Goal: Check status

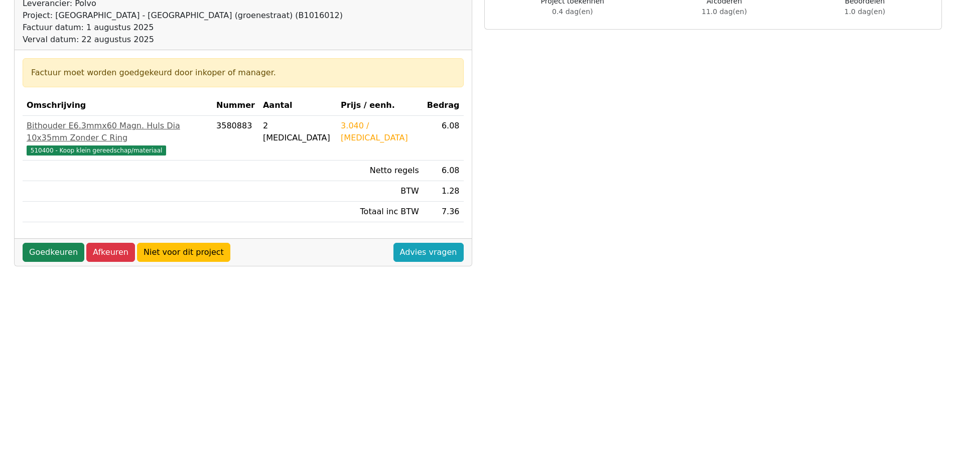
scroll to position [50, 0]
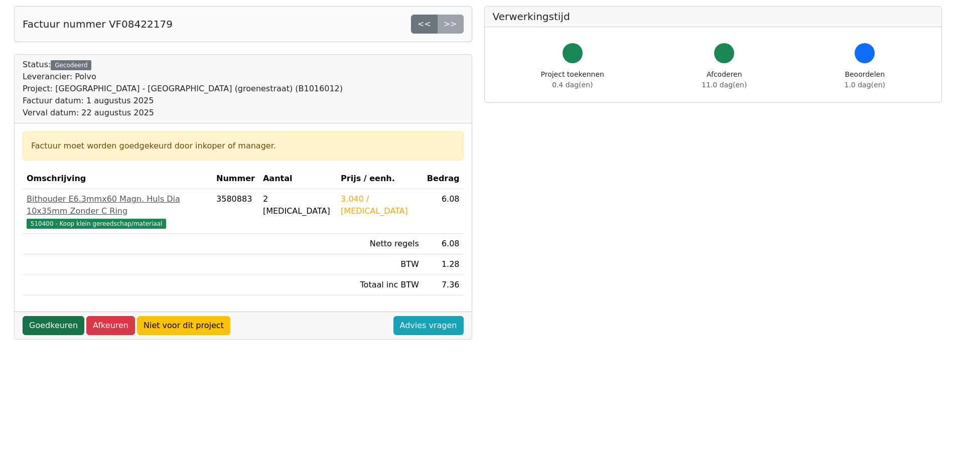
click at [37, 316] on link "Goedkeuren" at bounding box center [54, 325] width 62 height 19
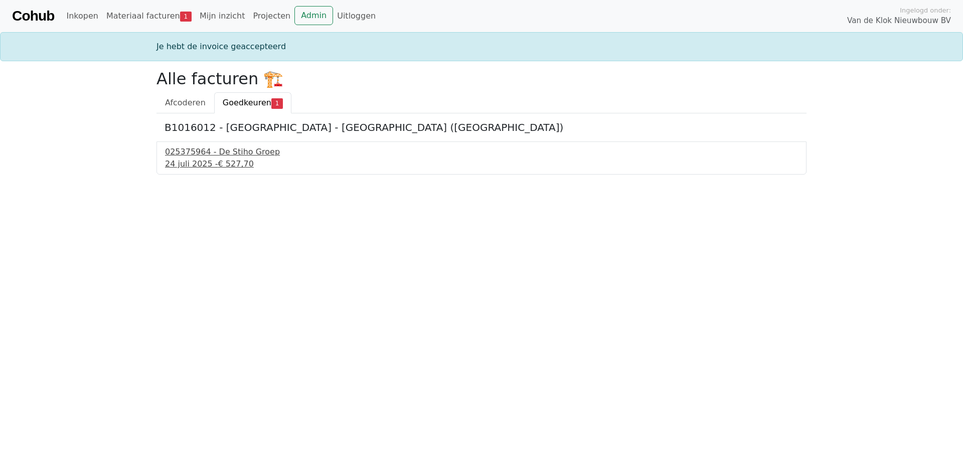
click at [235, 153] on div "025375964 - De Stiho Groep" at bounding box center [481, 152] width 633 height 12
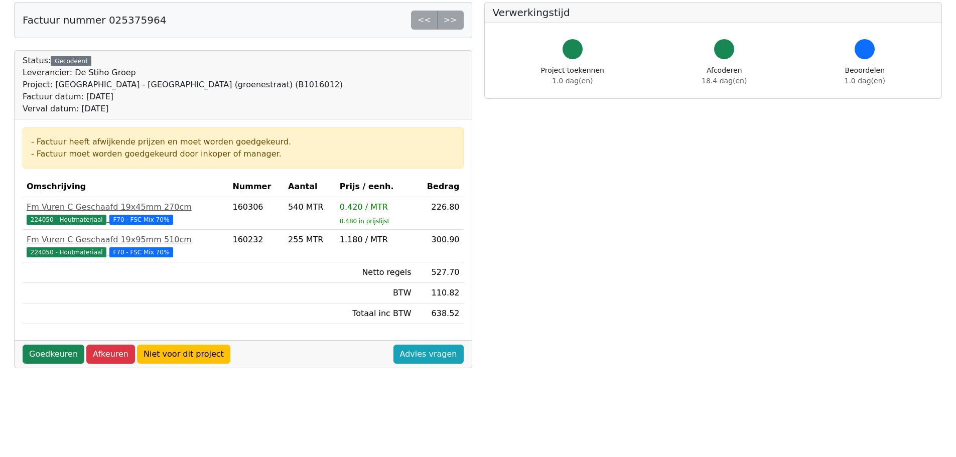
scroll to position [100, 0]
